Goal: Transaction & Acquisition: Purchase product/service

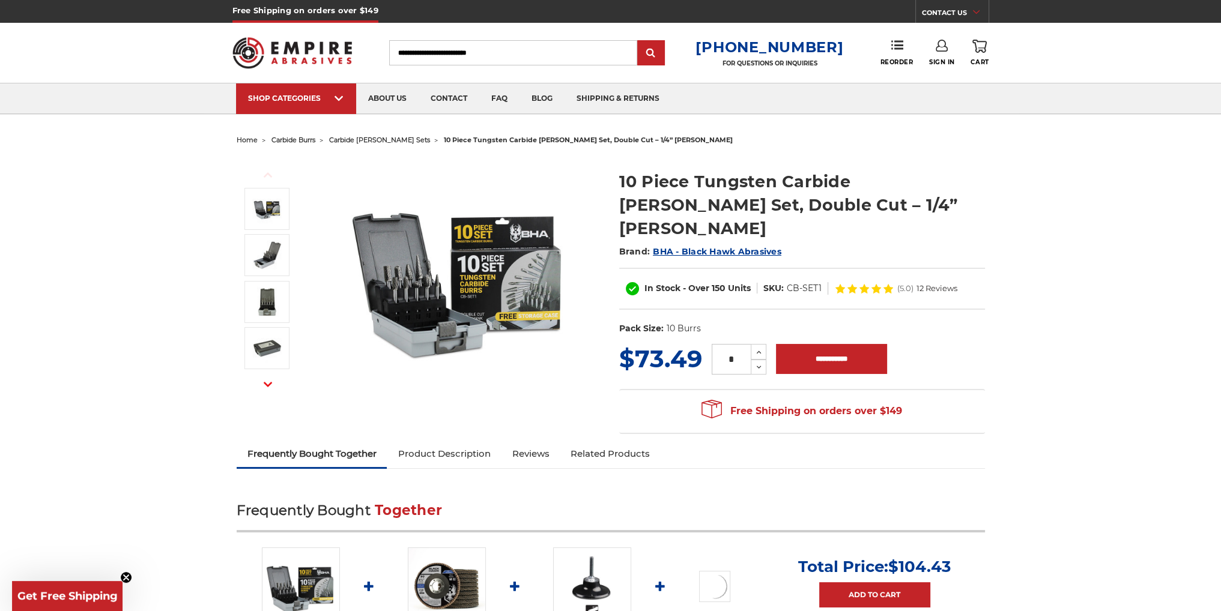
click at [389, 270] on img at bounding box center [459, 277] width 240 height 240
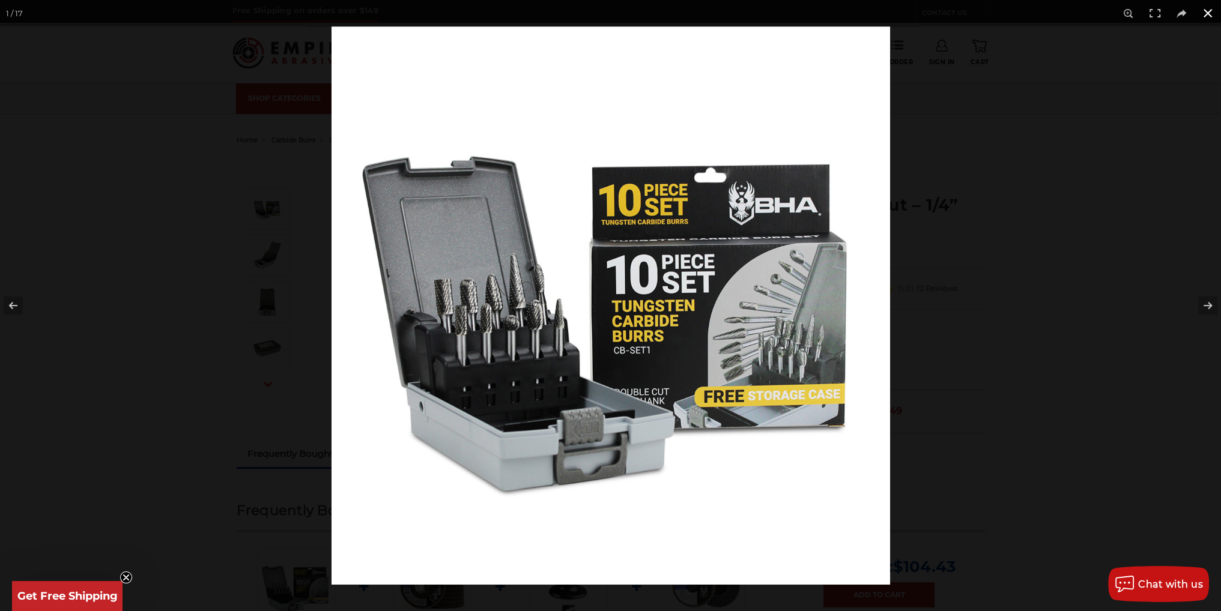
click at [951, 381] on div at bounding box center [942, 331] width 1221 height 611
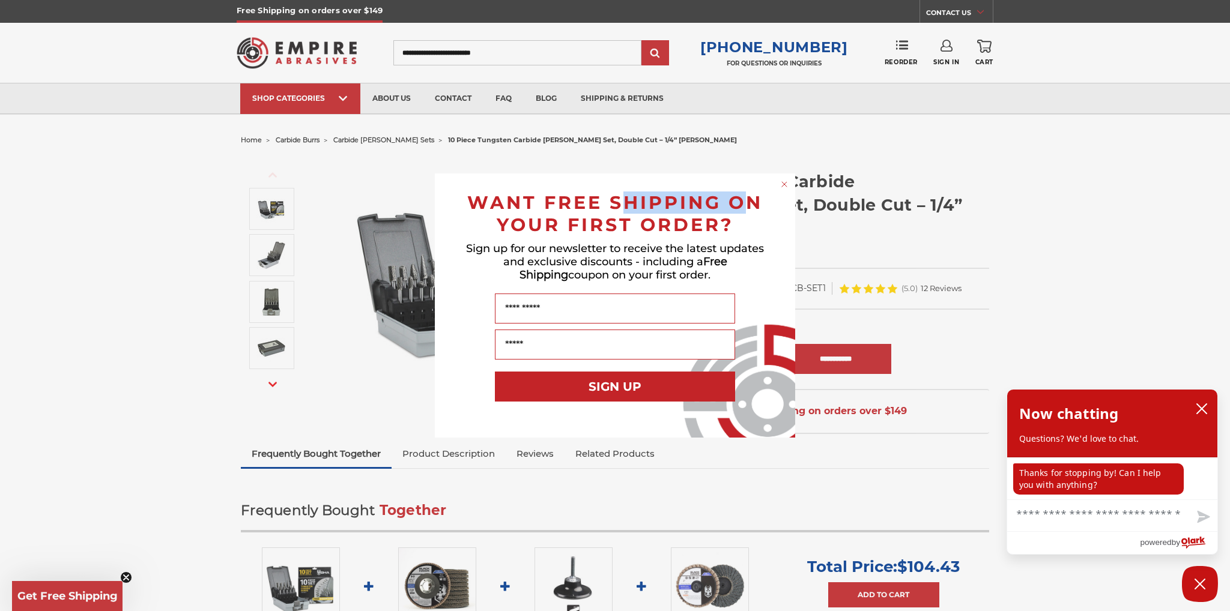
click at [739, 198] on div "Close dialog WANT FREE SHIPPING ON YOUR FIRST ORDER? Sign up for our newsletter…" at bounding box center [615, 306] width 384 height 264
click at [783, 184] on circle "Close dialog" at bounding box center [784, 184] width 11 height 11
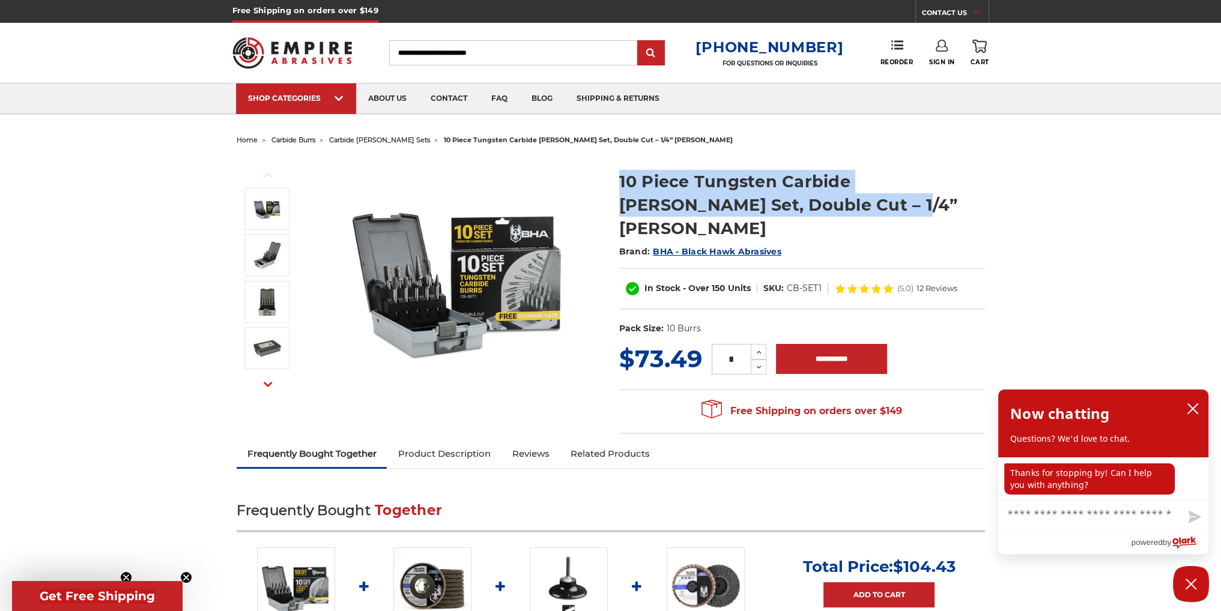
drag, startPoint x: 619, startPoint y: 183, endPoint x: 812, endPoint y: 204, distance: 193.9
click at [825, 207] on h1 "10 Piece Tungsten Carbide [PERSON_NAME] Set, Double Cut – 1/4” [PERSON_NAME]" at bounding box center [802, 205] width 366 height 70
copy h1 "10 Piece Tungsten Carbide [PERSON_NAME] Set, Double Cut – 1/4” [PERSON_NAME]"
